Goal: Task Accomplishment & Management: Use online tool/utility

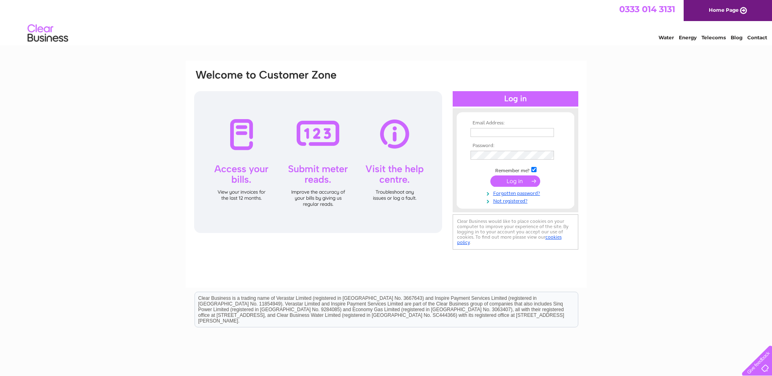
type input "[EMAIL_ADDRESS][DOMAIN_NAME]"
click at [513, 182] on input "submit" at bounding box center [516, 181] width 50 height 11
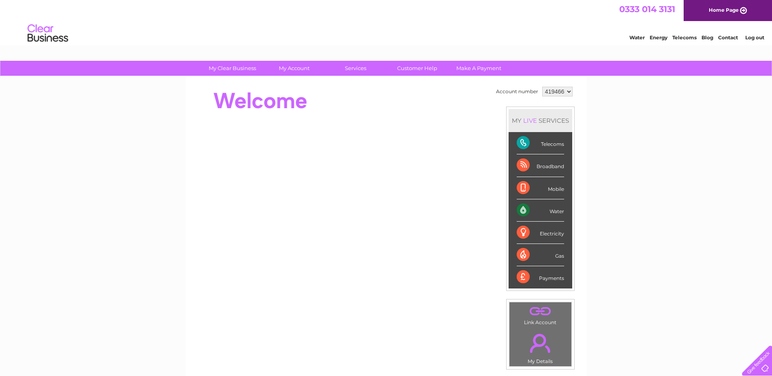
click at [524, 211] on div "Water" at bounding box center [540, 210] width 47 height 22
click at [557, 210] on div "Water" at bounding box center [540, 210] width 47 height 22
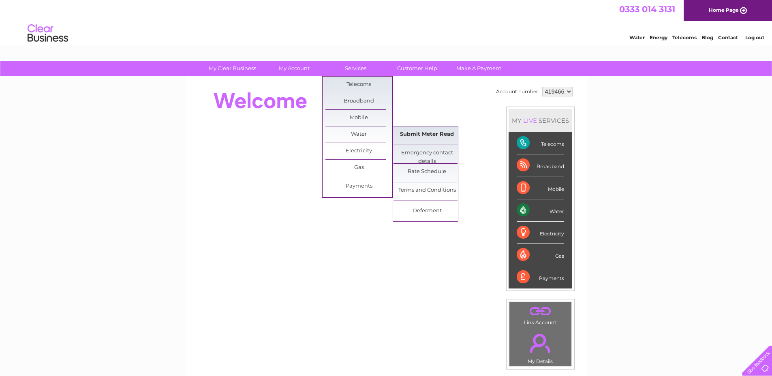
click at [420, 137] on link "Submit Meter Read" at bounding box center [427, 134] width 67 height 16
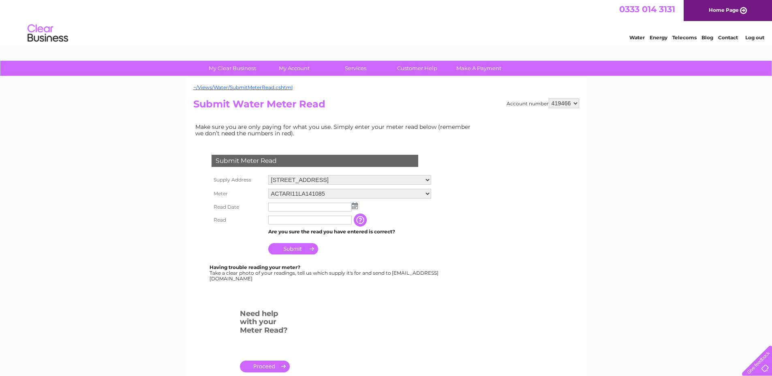
click at [356, 208] on img at bounding box center [355, 206] width 6 height 6
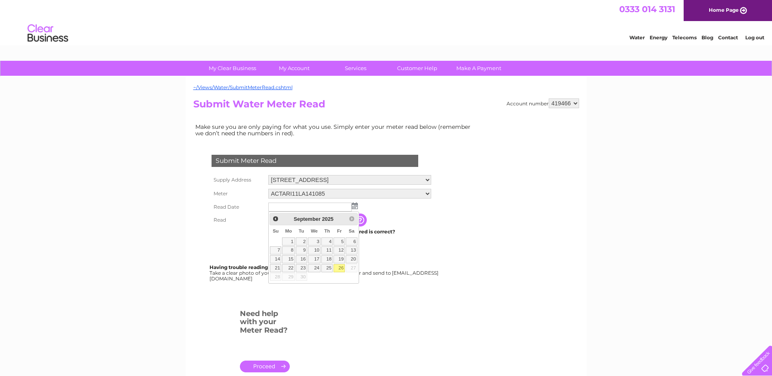
click at [341, 269] on link "26" at bounding box center [339, 268] width 11 height 8
type input "2025/09/26"
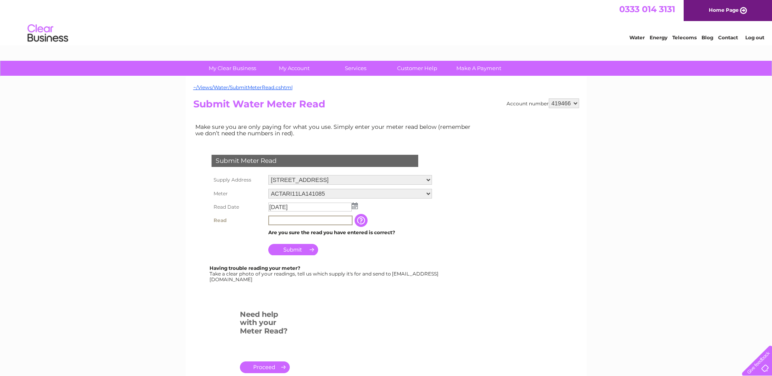
click at [281, 221] on input "text" at bounding box center [310, 221] width 84 height 10
type input "15717"
click at [300, 250] on input "Submit" at bounding box center [293, 248] width 50 height 11
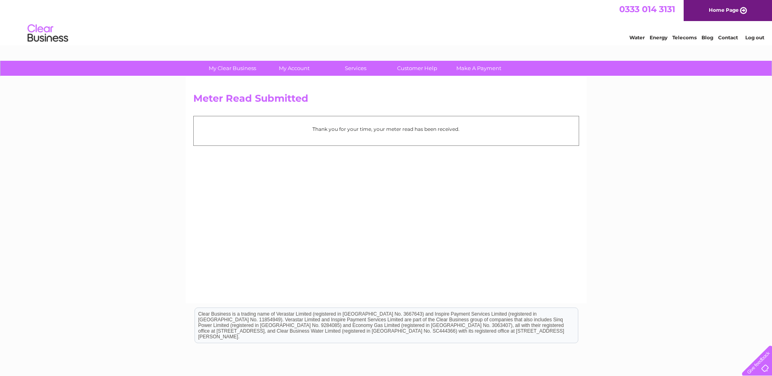
drag, startPoint x: 339, startPoint y: 324, endPoint x: 349, endPoint y: 320, distance: 10.3
click at [339, 323] on div "Clear Business is a trading name of Verastar Limited (registered in [GEOGRAPHIC…" at bounding box center [386, 325] width 383 height 35
drag, startPoint x: 349, startPoint y: 320, endPoint x: 361, endPoint y: 311, distance: 15.2
click at [353, 316] on div "Clear Business is a trading name of Verastar Limited (registered in [GEOGRAPHIC…" at bounding box center [386, 325] width 383 height 35
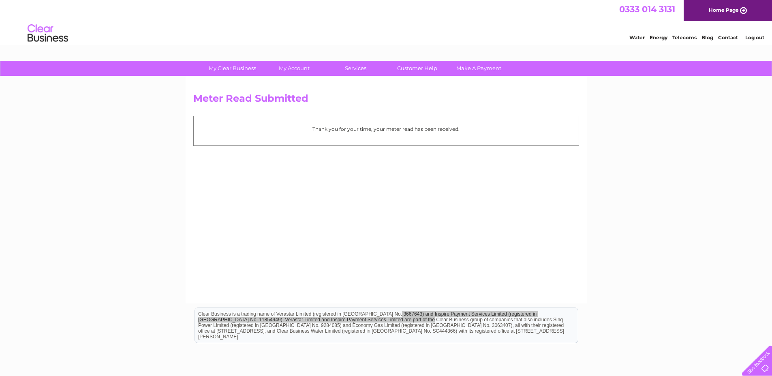
drag, startPoint x: 195, startPoint y: 298, endPoint x: 189, endPoint y: 292, distance: 7.5
click at [189, 292] on div "Meter Read Submitted Thank you for your time, your meter read has been received." at bounding box center [386, 190] width 401 height 227
click at [195, 289] on div "Meter Read Submitted Thank you for your time, your meter read has been received." at bounding box center [386, 190] width 401 height 227
drag, startPoint x: 200, startPoint y: 292, endPoint x: 197, endPoint y: 289, distance: 4.6
click at [197, 289] on div "Meter Read Submitted Thank you for your time, your meter read has been received." at bounding box center [386, 190] width 401 height 227
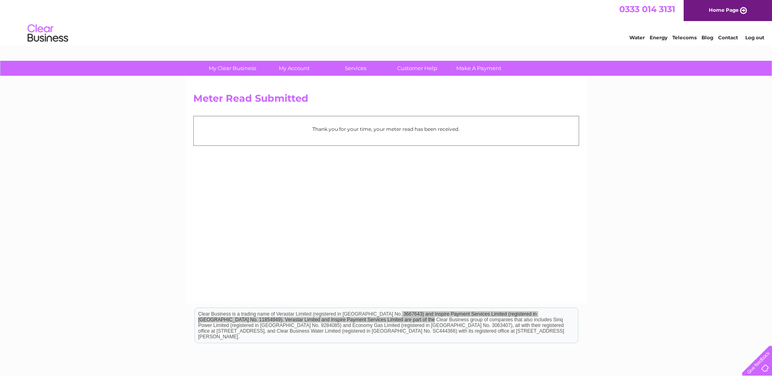
drag, startPoint x: 198, startPoint y: 288, endPoint x: 193, endPoint y: 288, distance: 5.7
click at [193, 288] on div "Meter Read Submitted Thank you for your time, your meter read has been received." at bounding box center [386, 190] width 401 height 227
click at [195, 288] on div "Meter Read Submitted Thank you for your time, your meter read has been received." at bounding box center [386, 190] width 401 height 227
drag, startPoint x: 206, startPoint y: 287, endPoint x: 203, endPoint y: 292, distance: 5.4
click at [199, 291] on div "Meter Read Submitted Thank you for your time, your meter read has been received." at bounding box center [386, 190] width 401 height 227
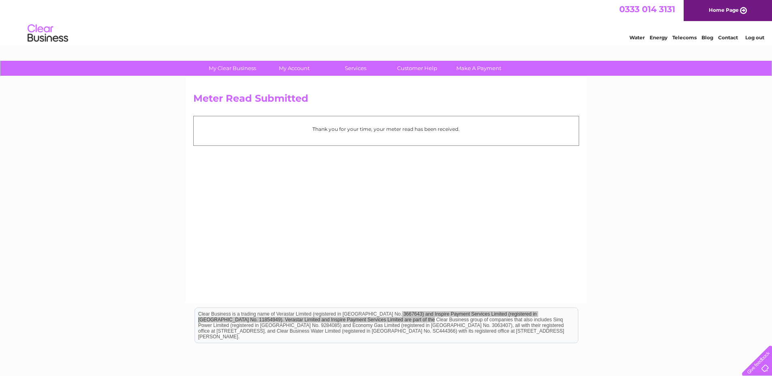
click at [199, 293] on div "Meter Read Submitted Thank you for your time, your meter read has been received." at bounding box center [386, 190] width 401 height 227
click at [203, 295] on div "Meter Read Submitted Thank you for your time, your meter read has been received." at bounding box center [386, 190] width 401 height 227
drag, startPoint x: 211, startPoint y: 298, endPoint x: 229, endPoint y: 295, distance: 17.6
click at [210, 298] on div "Meter Read Submitted Thank you for your time, your meter read has been received." at bounding box center [386, 190] width 401 height 227
click at [229, 295] on div "Meter Read Submitted Thank you for your time, your meter read has been received." at bounding box center [386, 190] width 401 height 227
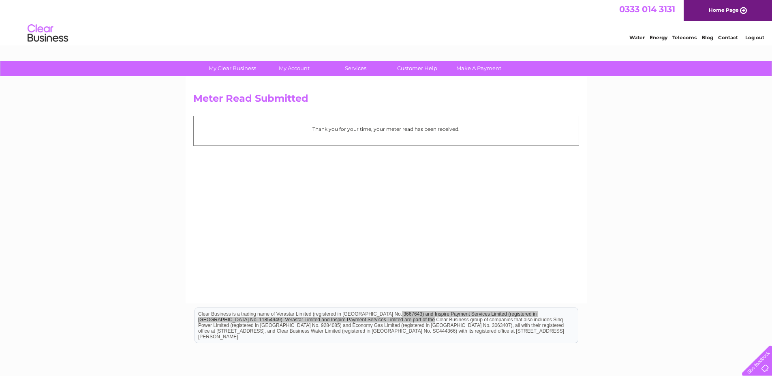
click at [240, 294] on div "Meter Read Submitted Thank you for your time, your meter read has been received." at bounding box center [386, 190] width 401 height 227
click at [247, 294] on div "Meter Read Submitted Thank you for your time, your meter read has been received." at bounding box center [386, 190] width 401 height 227
drag, startPoint x: 264, startPoint y: 296, endPoint x: 269, endPoint y: 300, distance: 7.2
click at [256, 296] on div "Meter Read Submitted Thank you for your time, your meter read has been received." at bounding box center [386, 190] width 401 height 227
drag, startPoint x: 269, startPoint y: 300, endPoint x: 285, endPoint y: 302, distance: 15.9
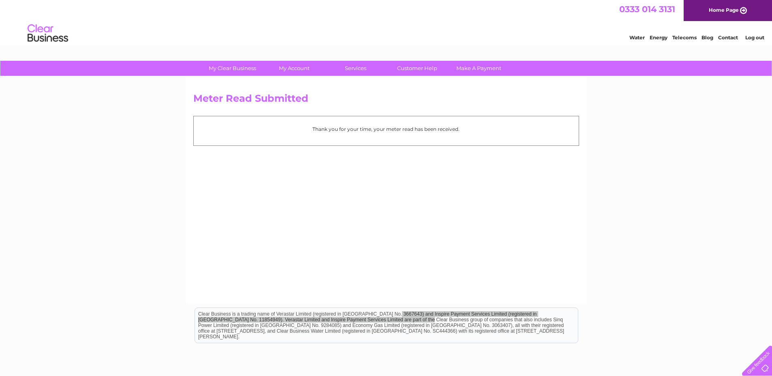
click at [268, 301] on div "Meter Read Submitted Thank you for your time, your meter read has been received." at bounding box center [386, 190] width 401 height 227
click at [284, 302] on div "Meter Read Submitted Thank you for your time, your meter read has been received." at bounding box center [386, 190] width 401 height 227
